Goal: Communication & Community: Ask a question

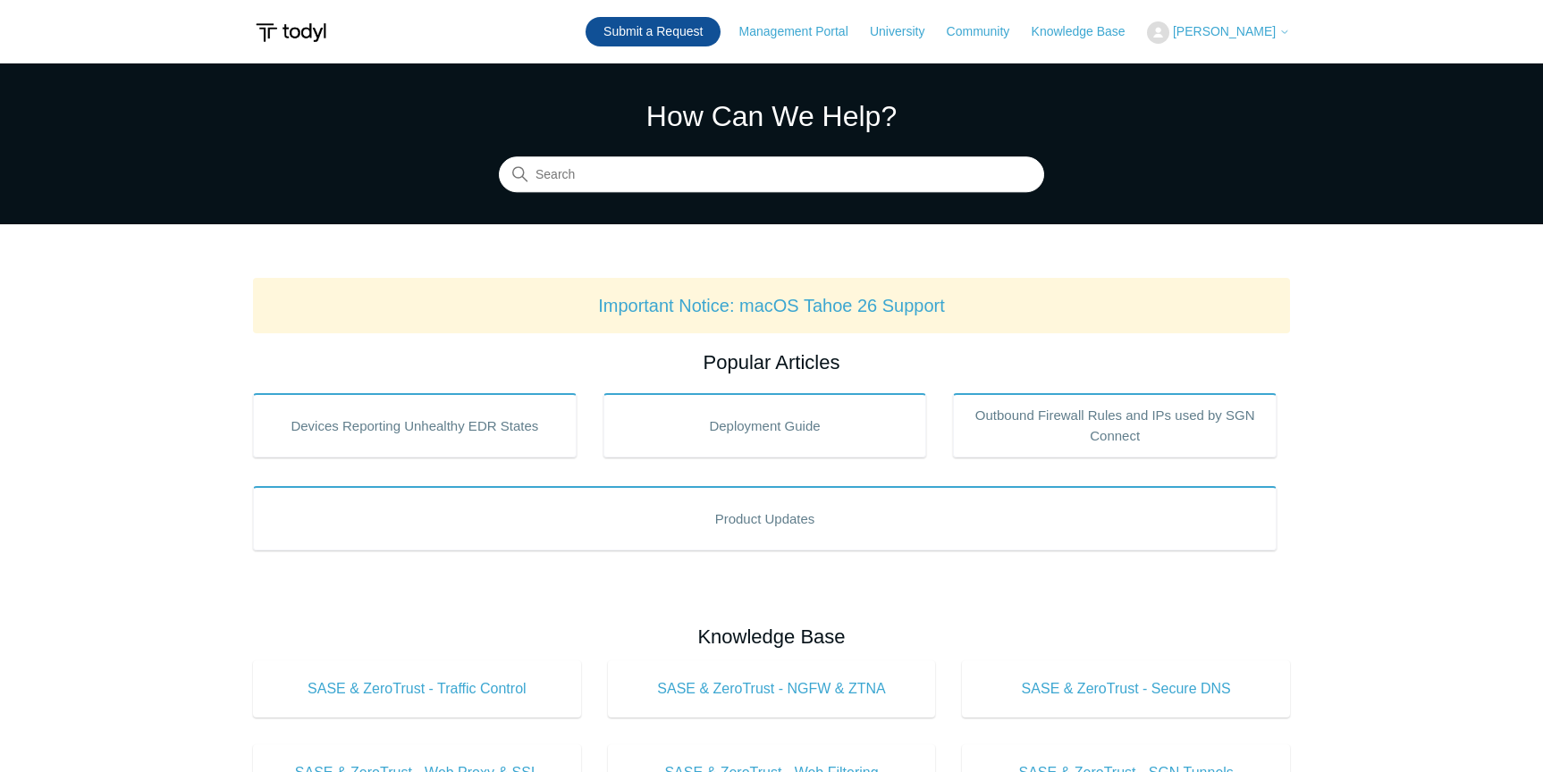
click at [692, 27] on link "Submit a Request" at bounding box center [652, 31] width 135 height 29
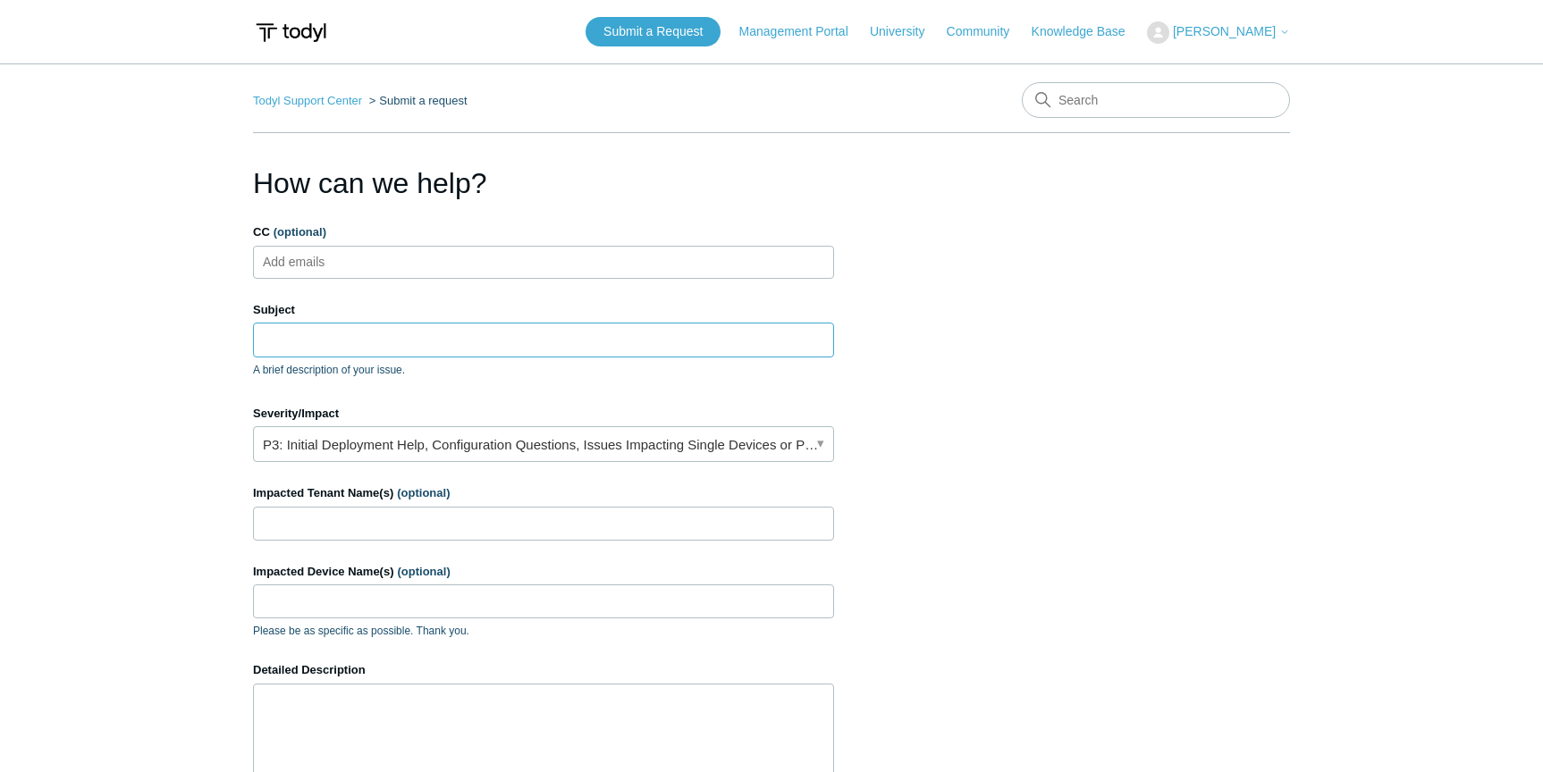
click at [307, 332] on input "Subject" at bounding box center [543, 340] width 581 height 34
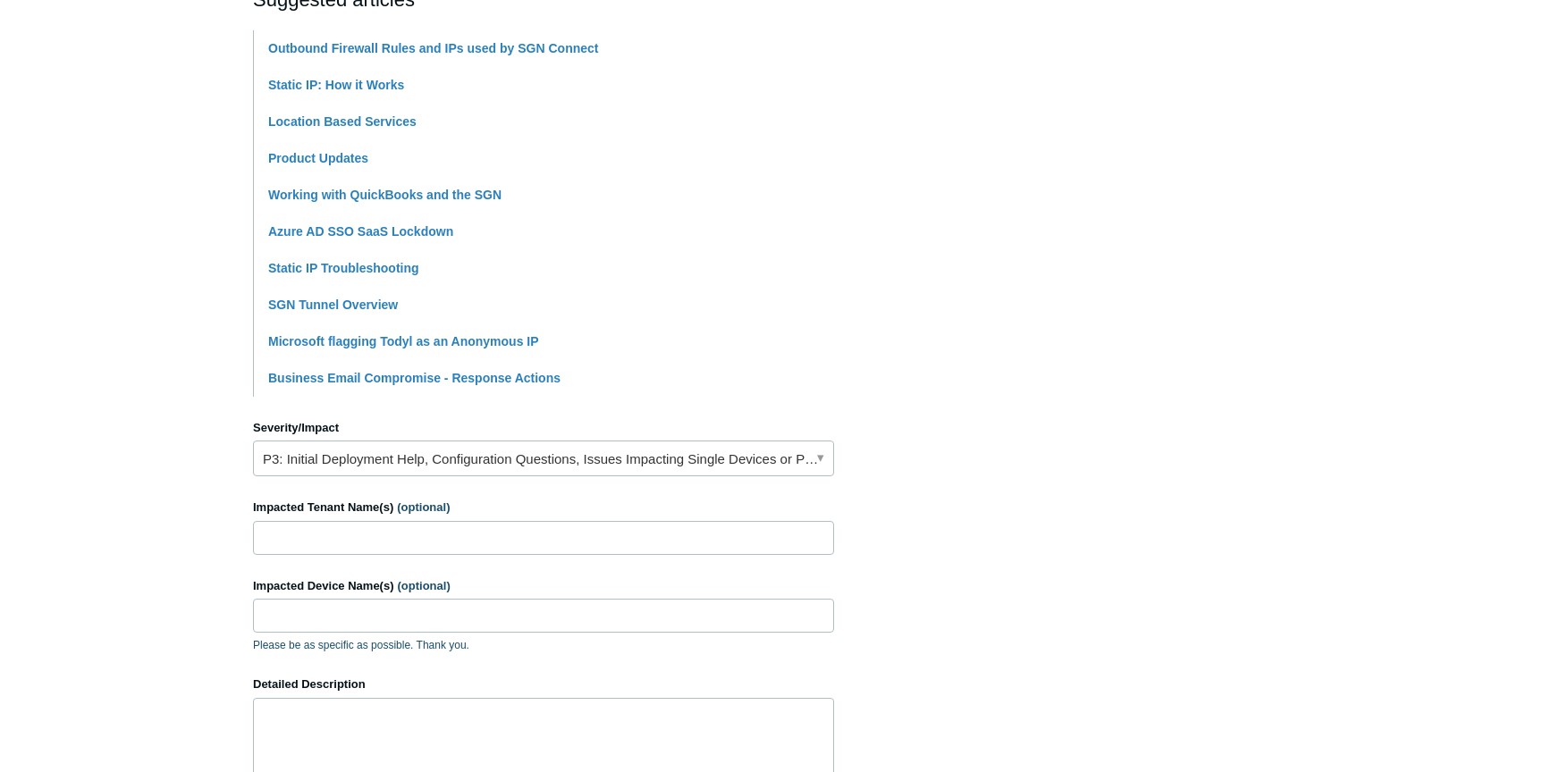
scroll to position [431, 0]
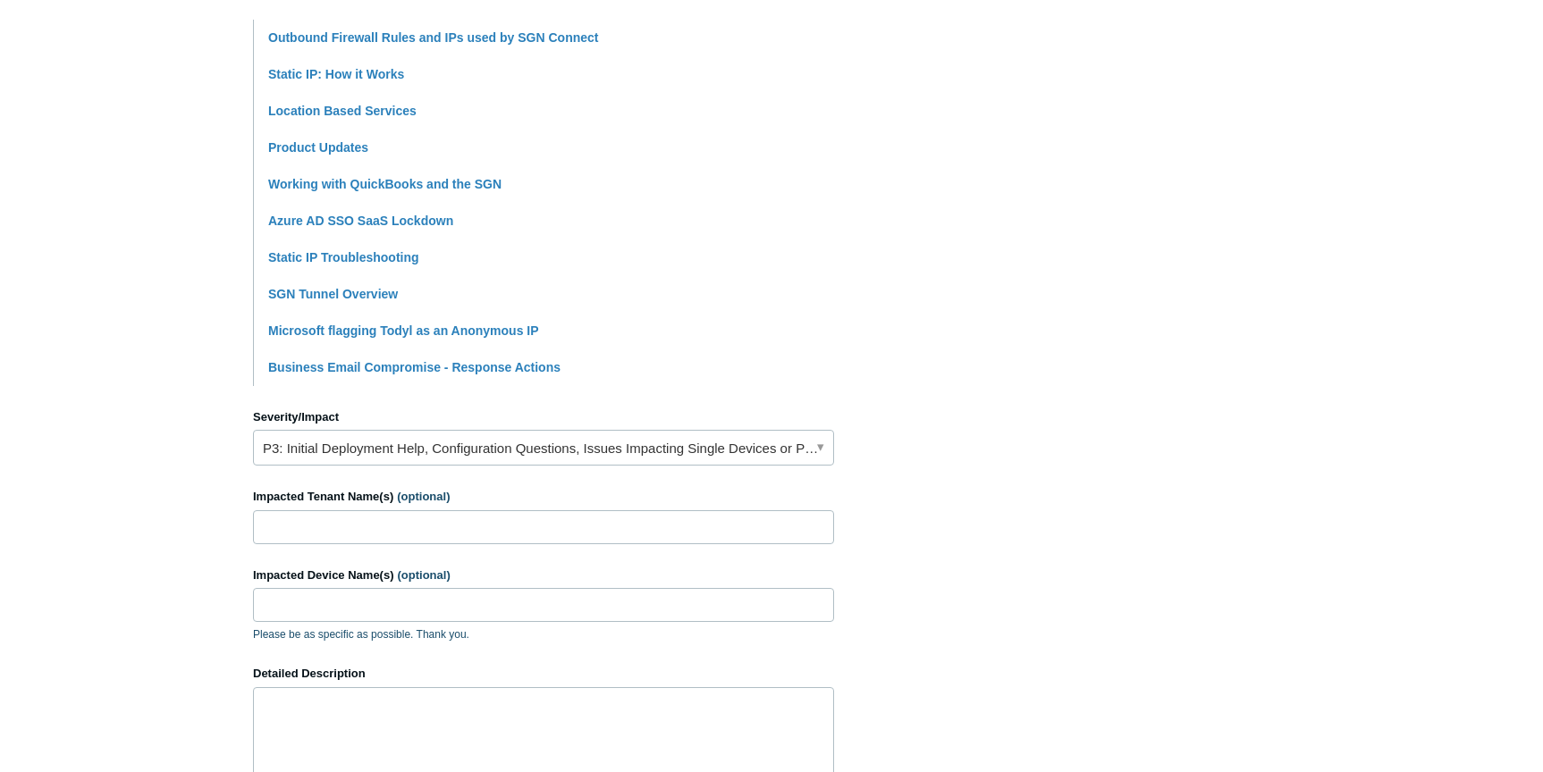
type input "limiting a user to 1 IP"
click at [319, 449] on link "P3: Initial Deployment Help, Configuration Questions, Issues Impacting Single D…" at bounding box center [543, 448] width 581 height 36
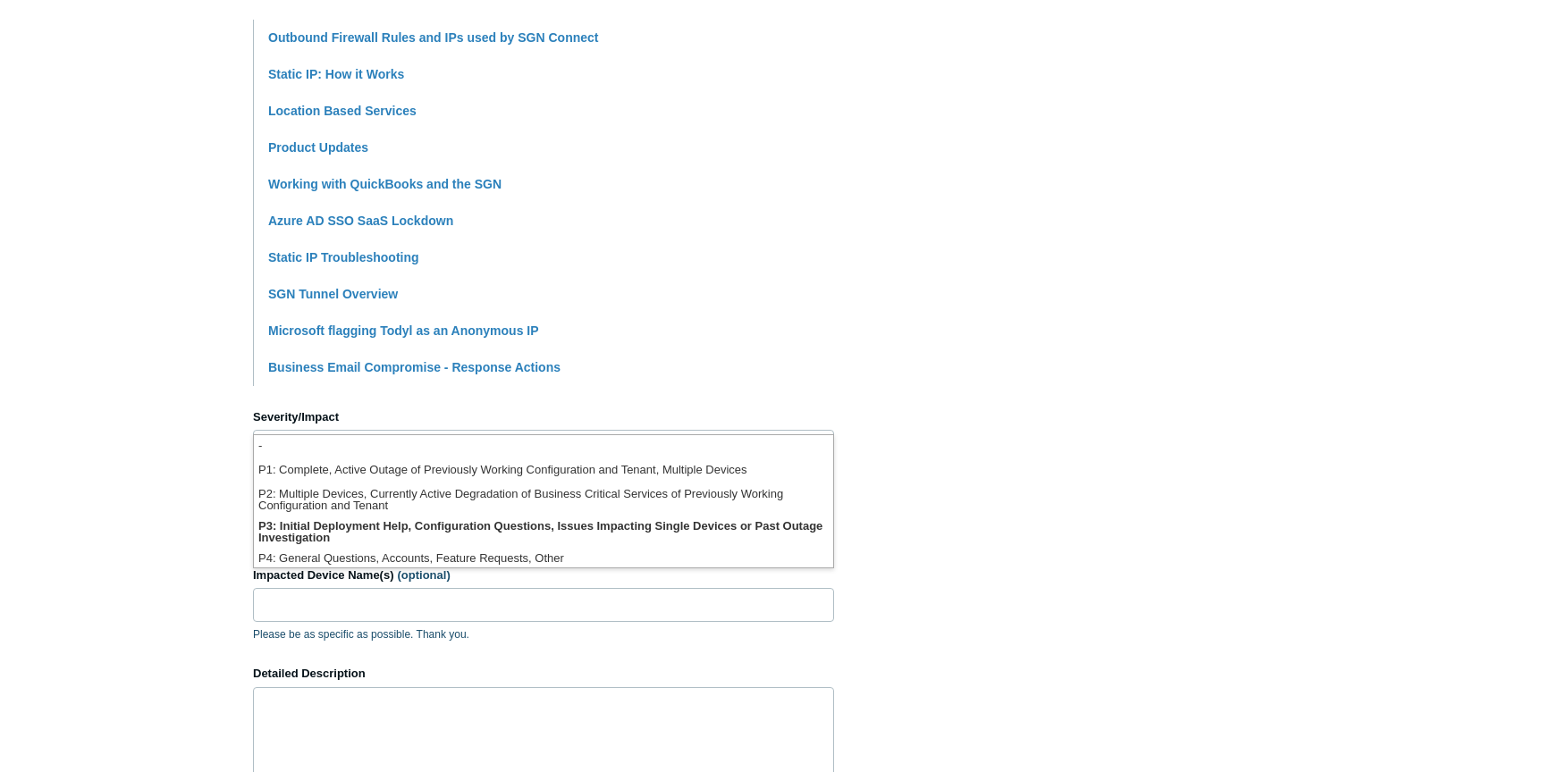
click at [186, 543] on main "Todyl Support Center Submit a request How can we help? CC (optional) Add emails…" at bounding box center [771, 311] width 1543 height 1356
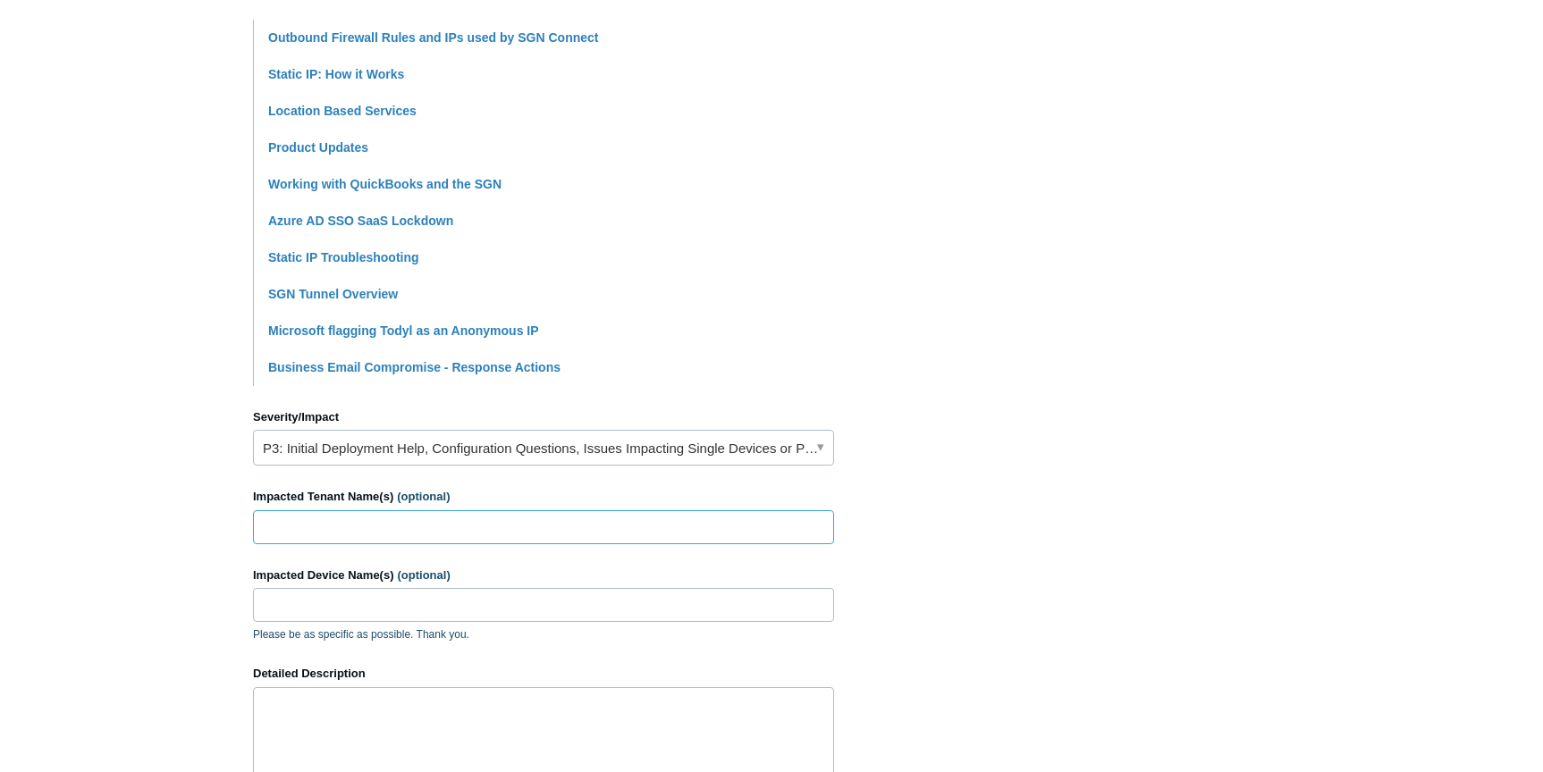
click at [302, 535] on input "Impacted Tenant Name(s) (optional)" at bounding box center [543, 527] width 581 height 34
type input "[MEDICAL_DATA] Capital Management"
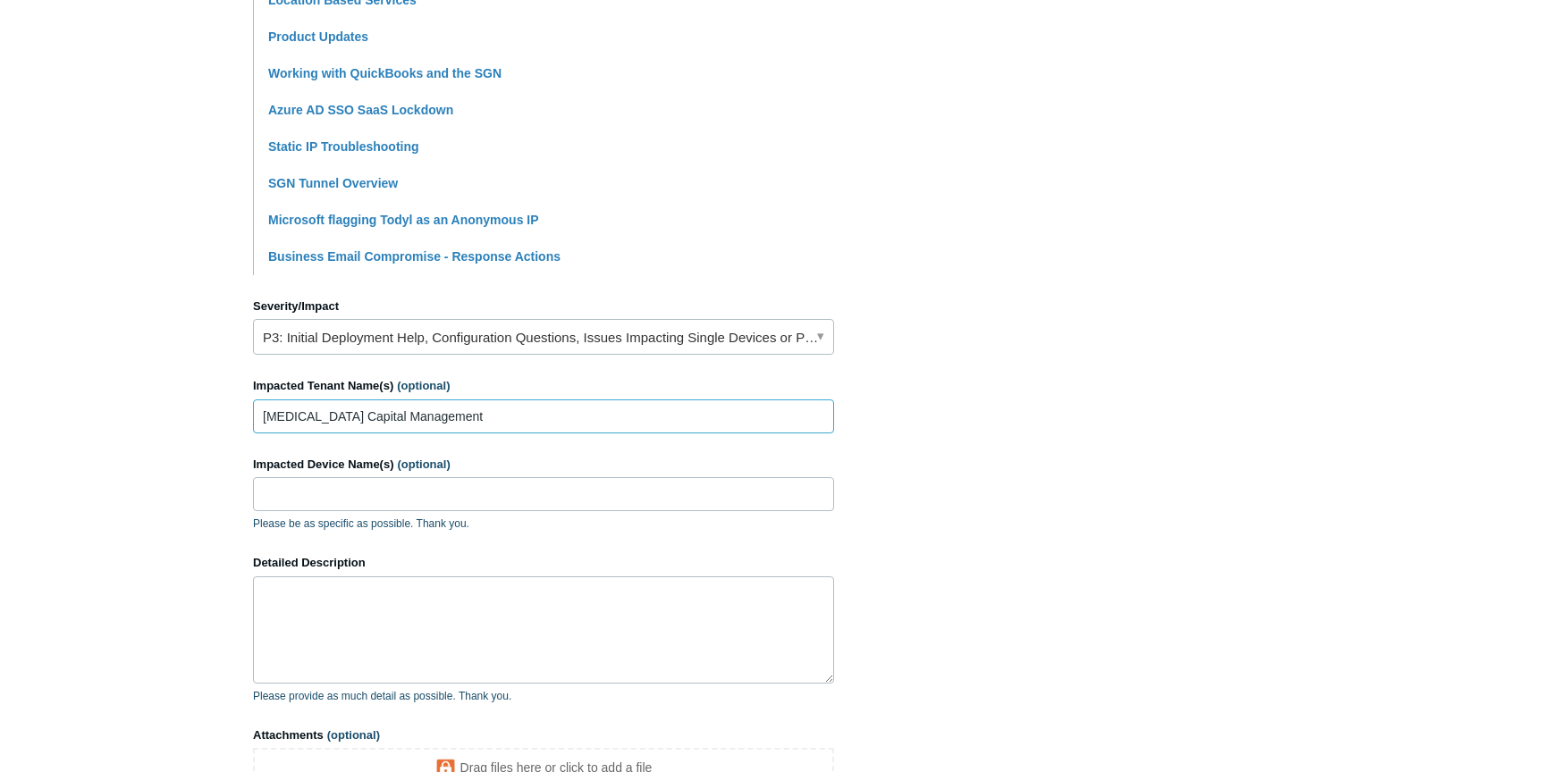
scroll to position [583, 0]
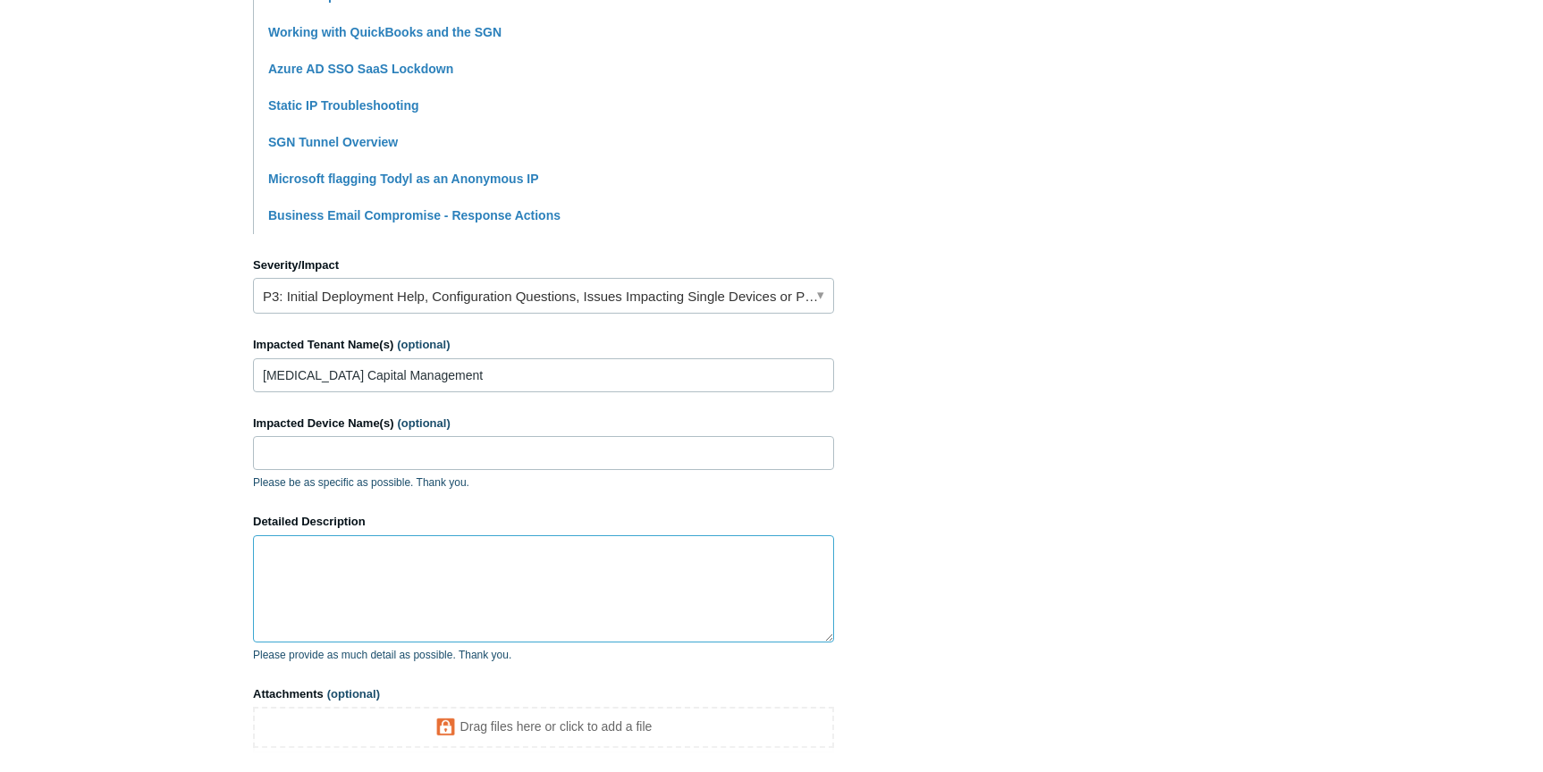
click at [356, 610] on textarea "Detailed Description" at bounding box center [543, 588] width 581 height 107
drag, startPoint x: 686, startPoint y: 558, endPoint x: 712, endPoint y: 582, distance: 35.4
click at [712, 582] on textarea "we have a user that connects to an Azure server for one of their clients. The c…" at bounding box center [543, 588] width 581 height 107
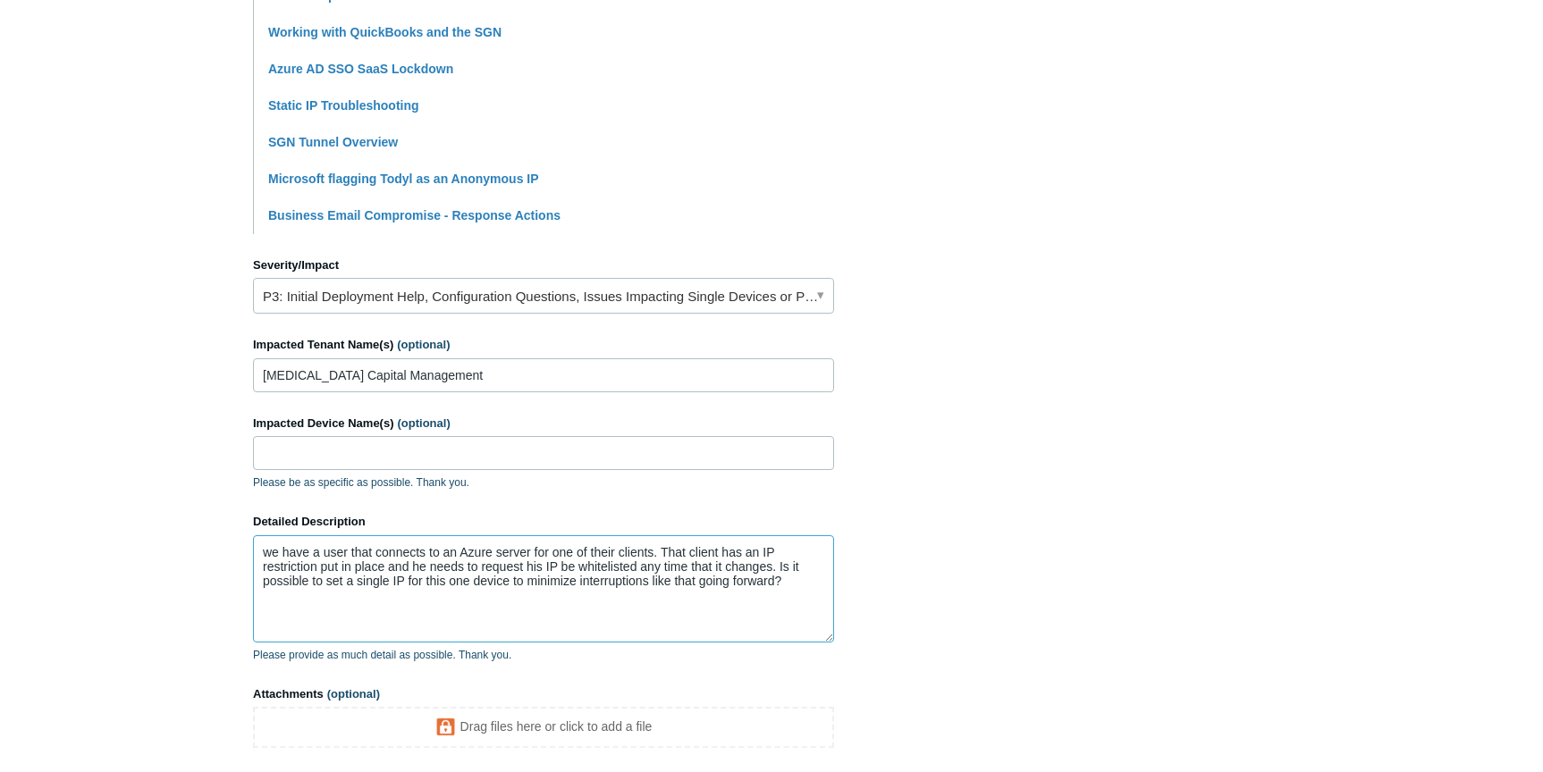
scroll to position [754, 0]
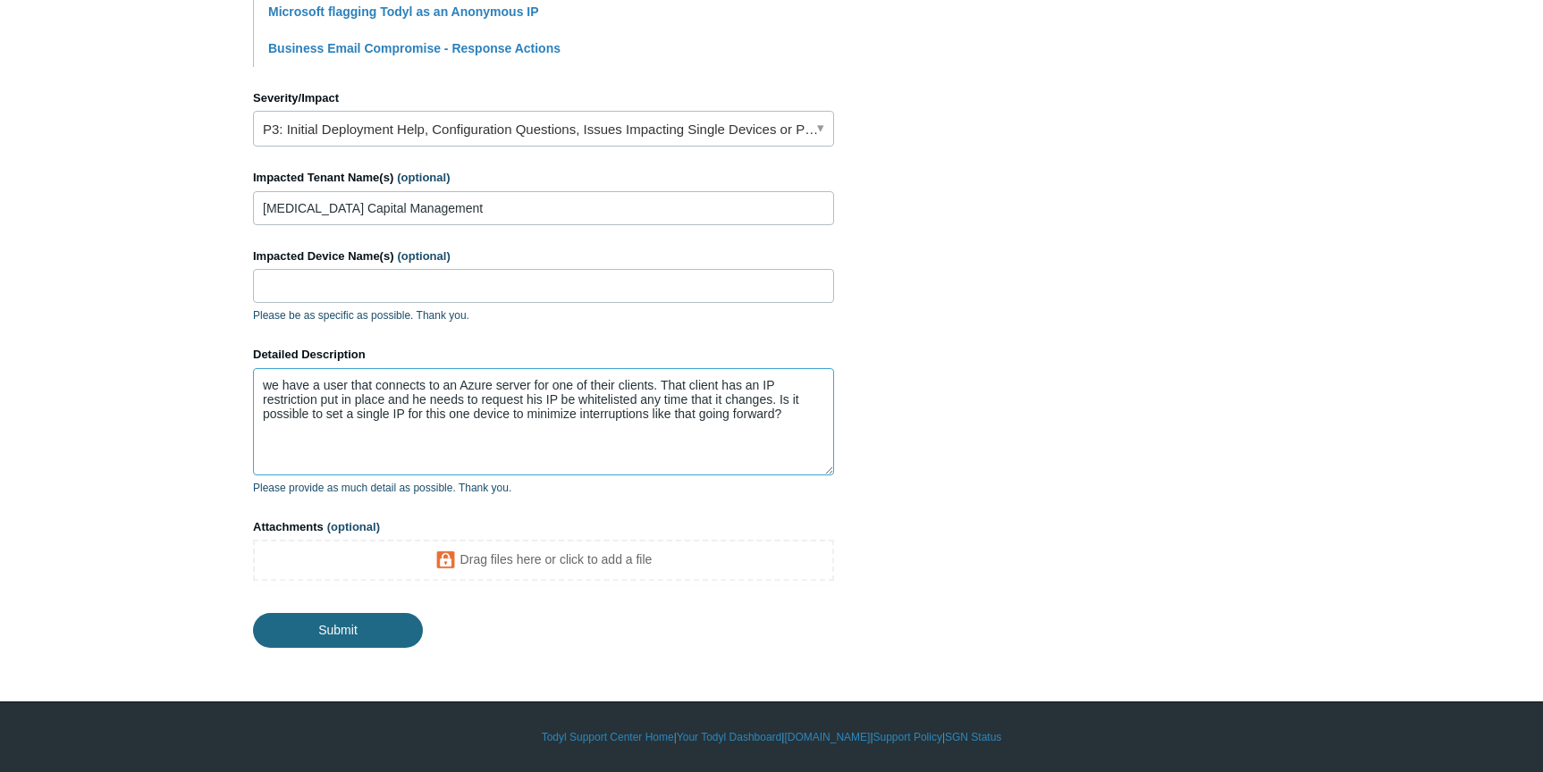
type textarea "we have a user that connects to an Azure server for one of their clients. That …"
click at [289, 619] on input "Submit" at bounding box center [338, 629] width 170 height 36
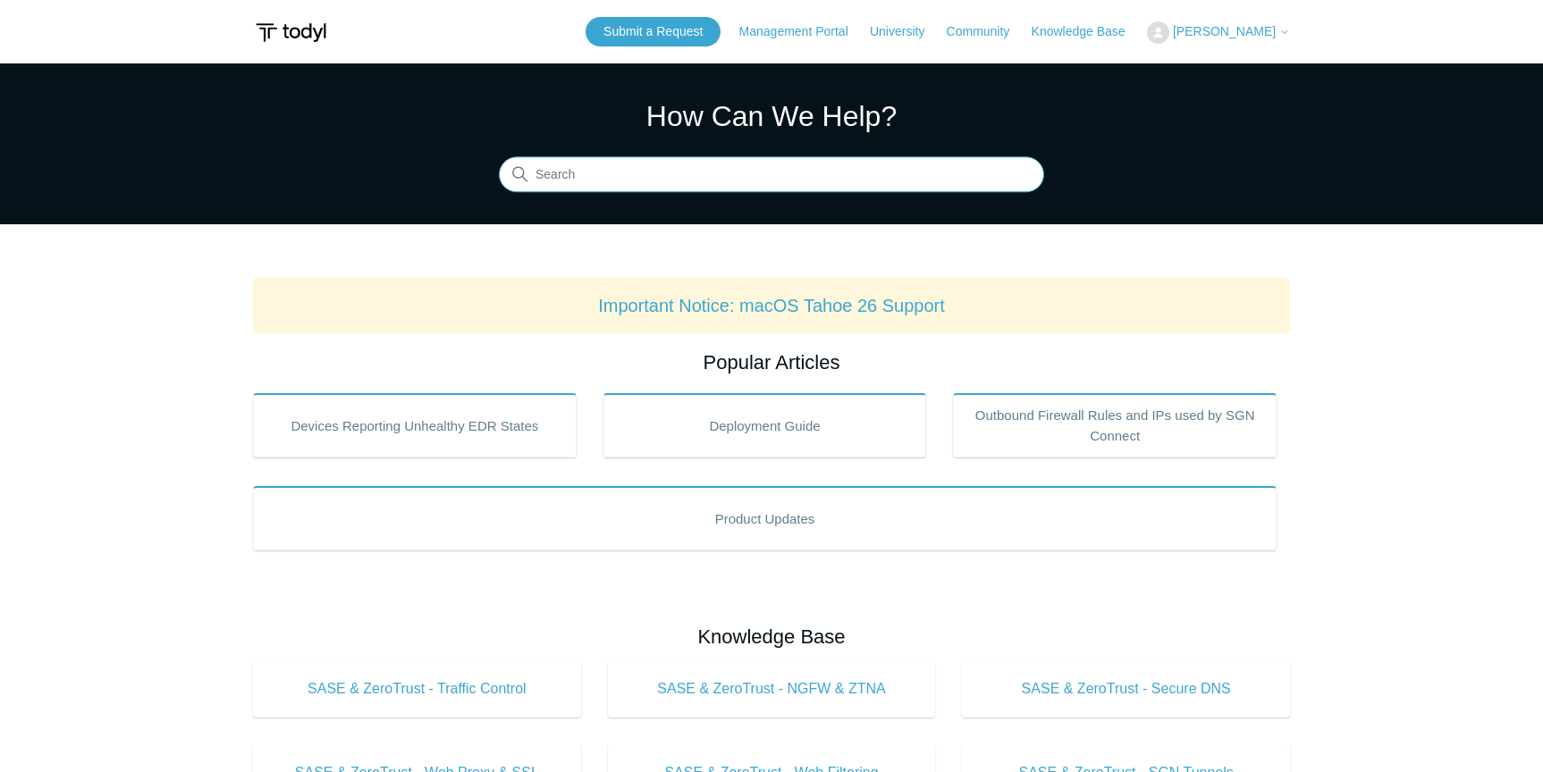
click at [612, 173] on input "Search" at bounding box center [771, 175] width 545 height 36
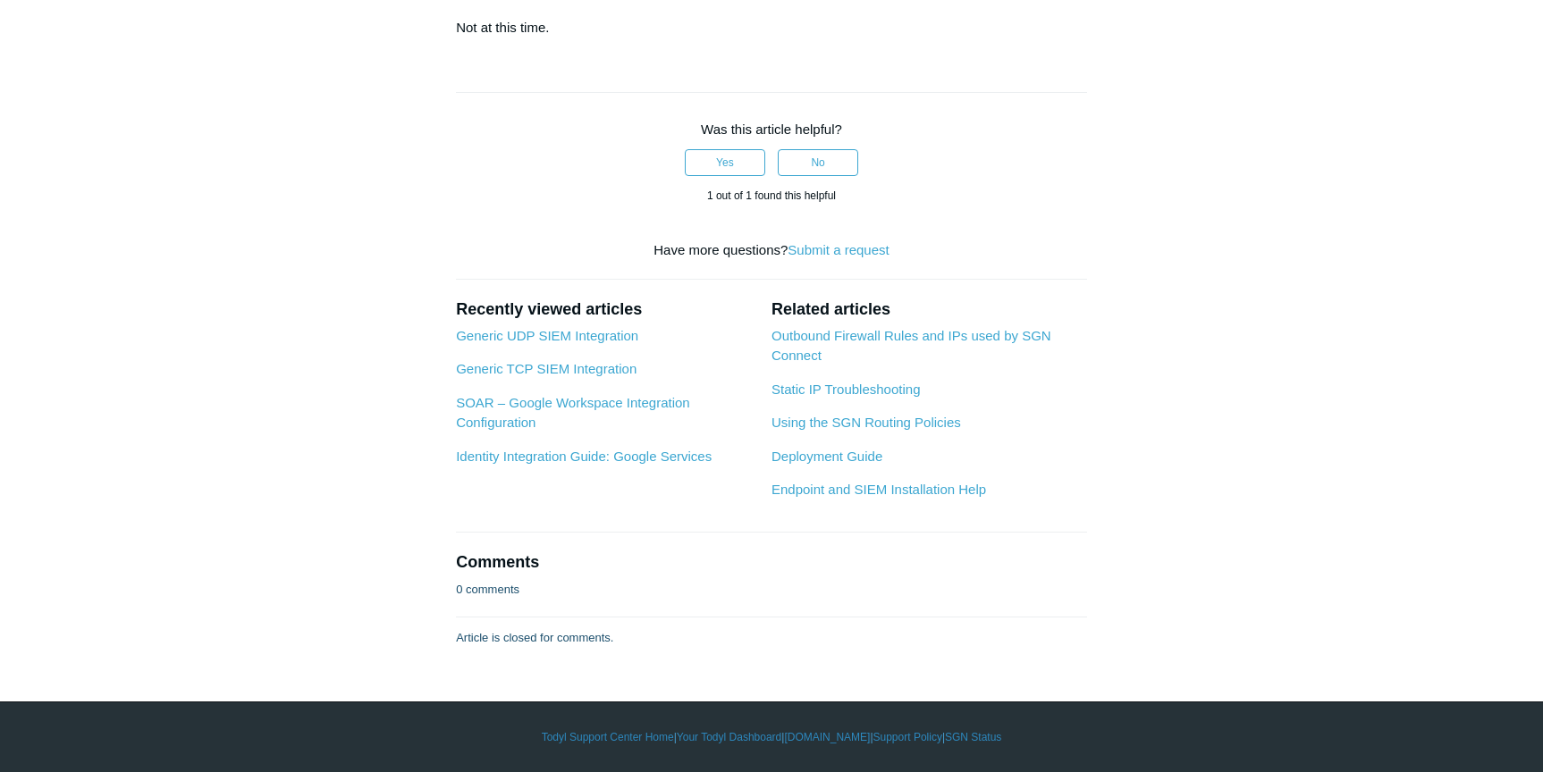
scroll to position [3987, 0]
